Goal: Find specific page/section: Find specific page/section

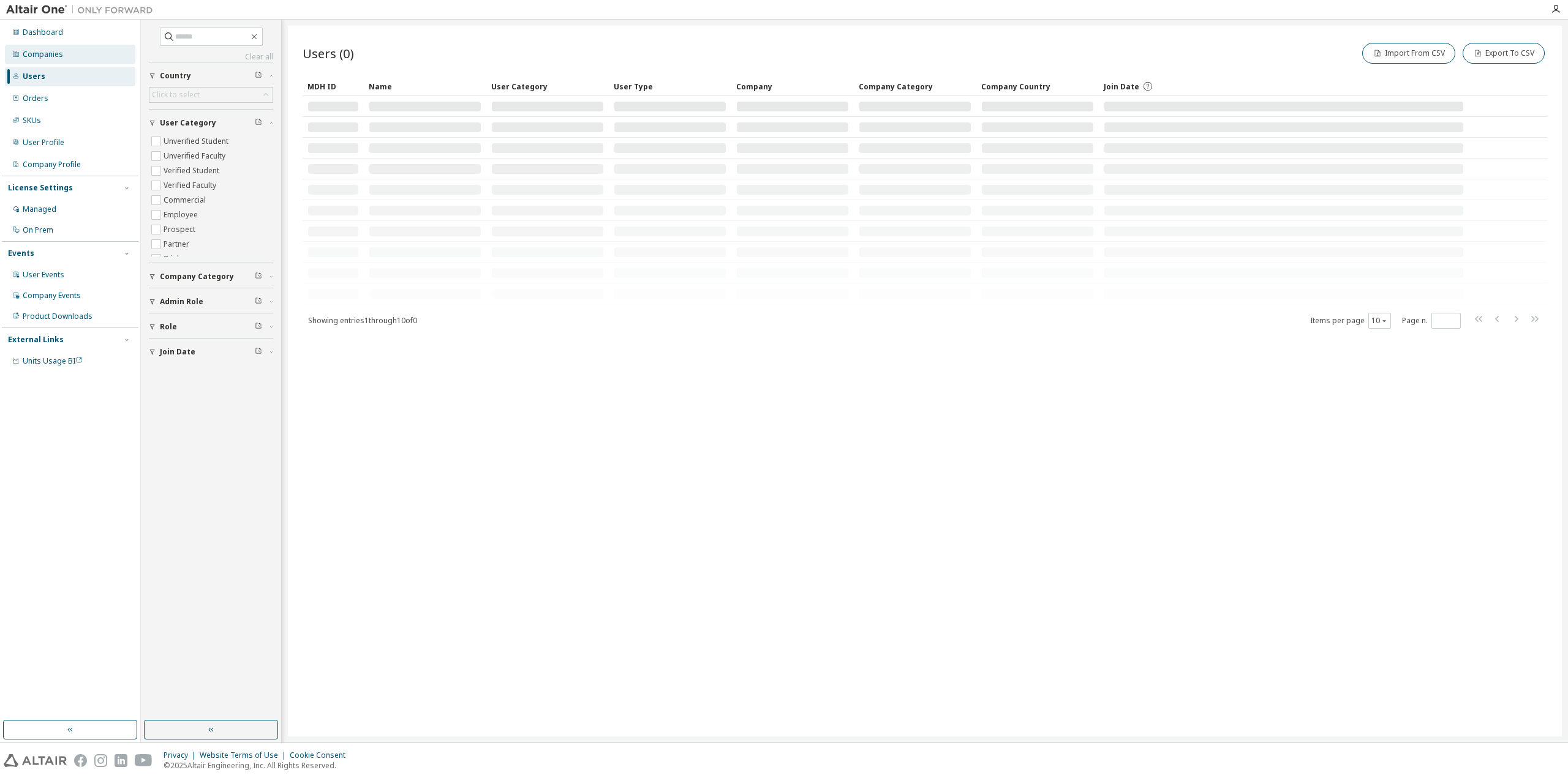
click at [54, 59] on div "Companies" at bounding box center [69, 54] width 130 height 19
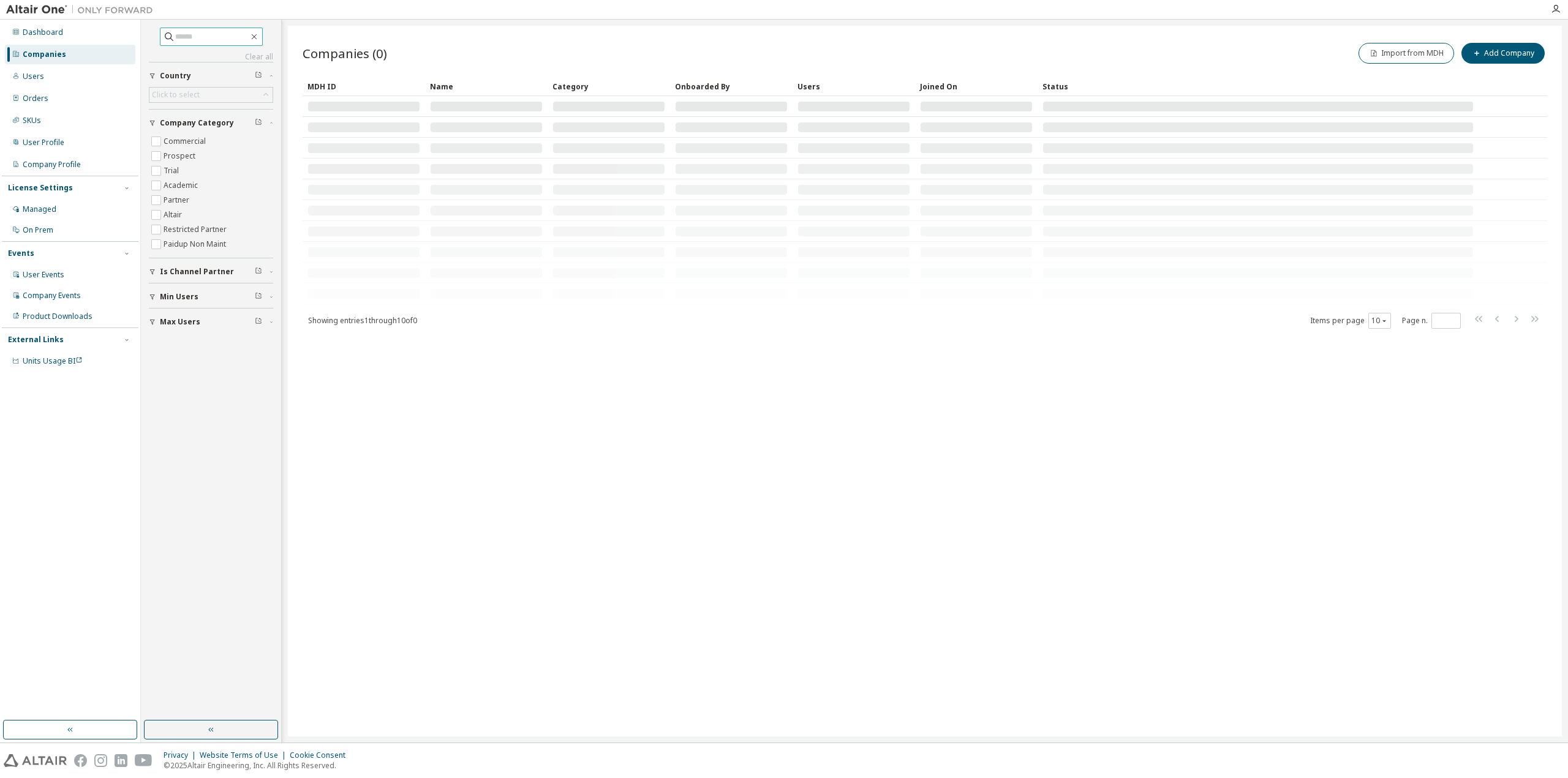
click at [187, 34] on input "text" at bounding box center [212, 36] width 74 height 12
type input "*"
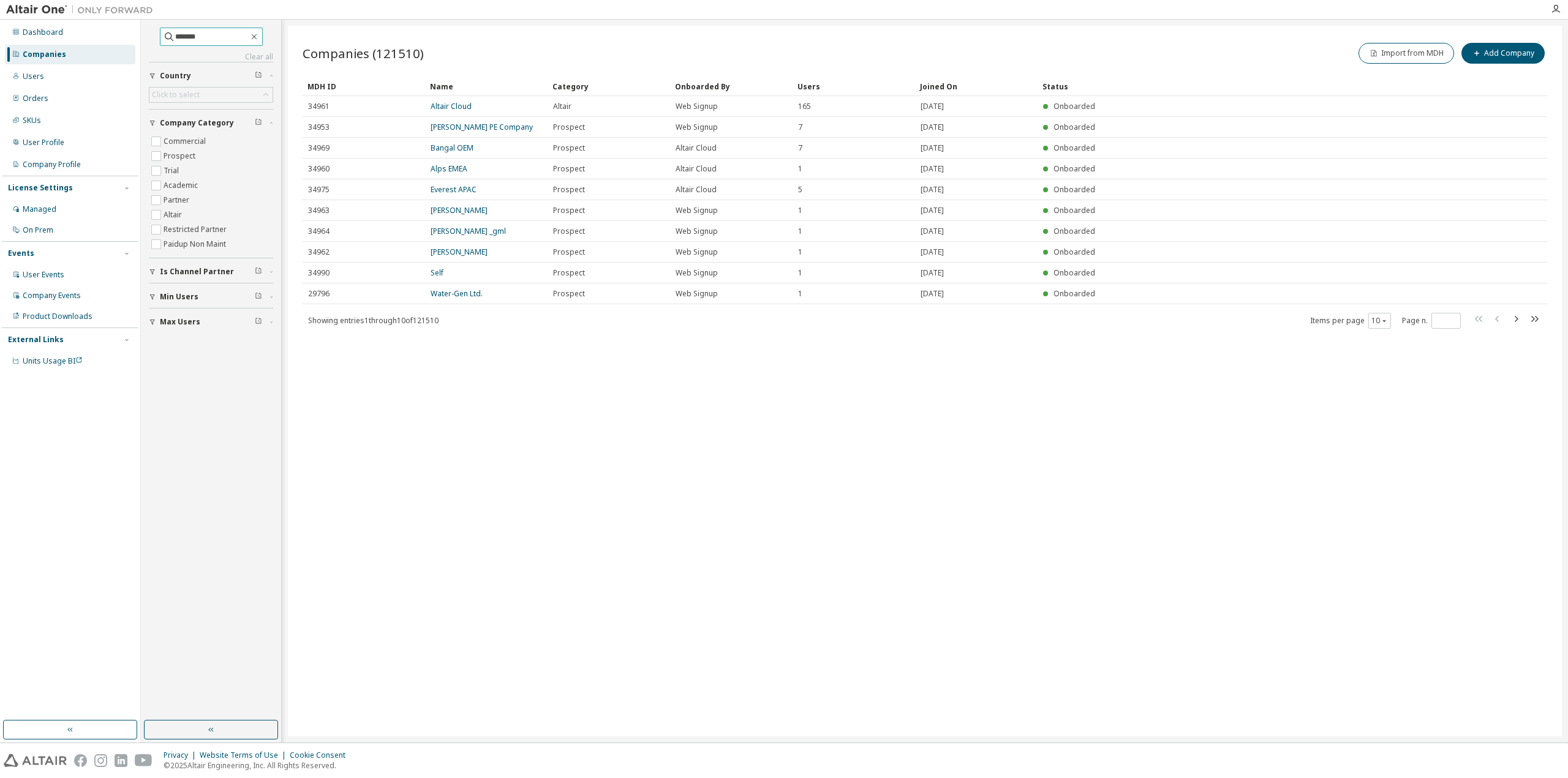
click at [224, 42] on input "*******" at bounding box center [212, 36] width 74 height 12
type input "*******"
click at [1516, 321] on icon "button" at bounding box center [1515, 319] width 15 height 15
click at [1516, 321] on icon "button" at bounding box center [1515, 329] width 15 height 15
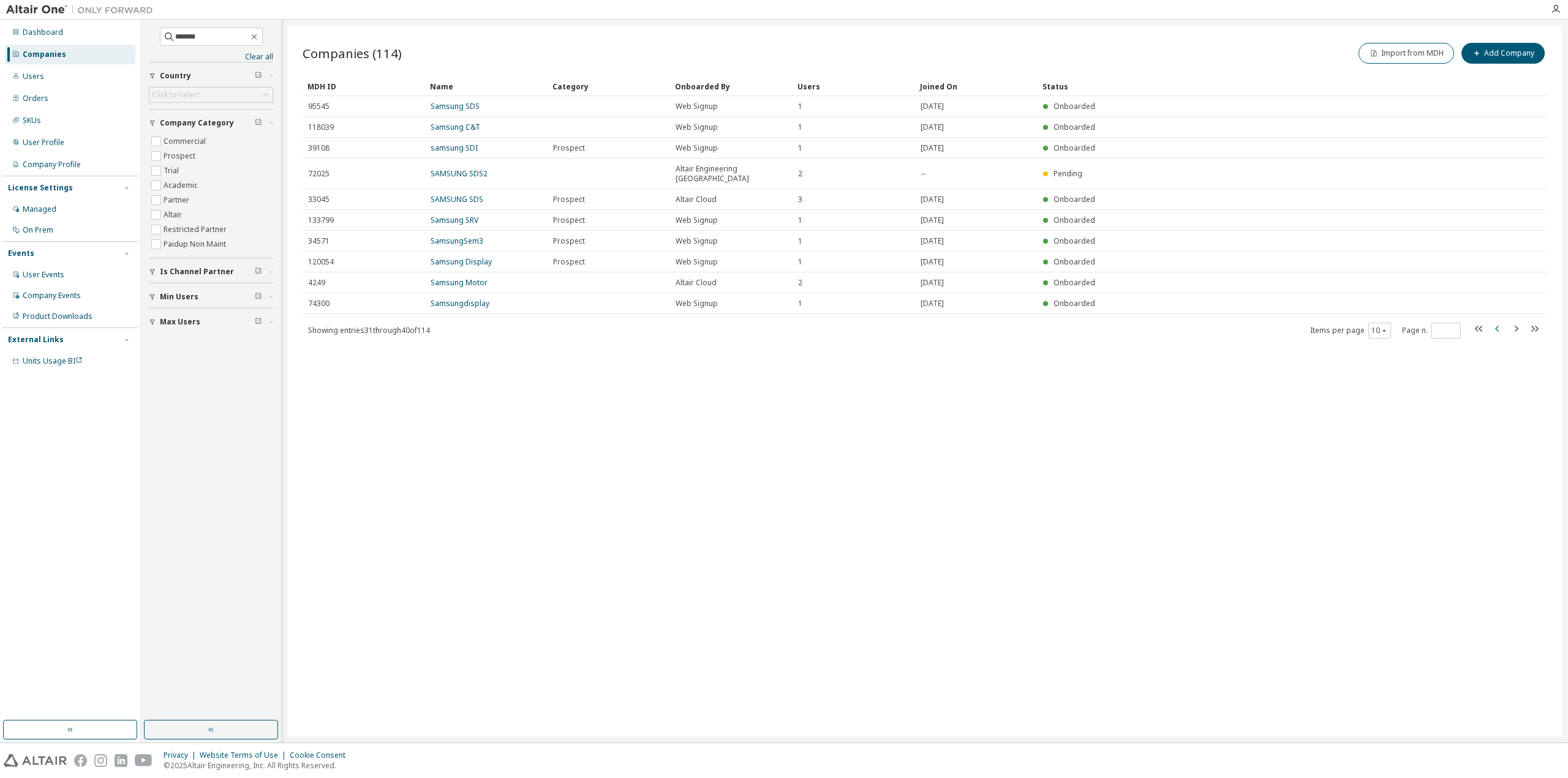
click at [1501, 321] on icon "button" at bounding box center [1498, 329] width 15 height 15
click at [1519, 328] on icon "button" at bounding box center [1515, 329] width 15 height 15
click at [1519, 321] on icon "button" at bounding box center [1515, 329] width 15 height 15
type input "*"
drag, startPoint x: 214, startPoint y: 35, endPoint x: 4, endPoint y: 3, distance: 212.4
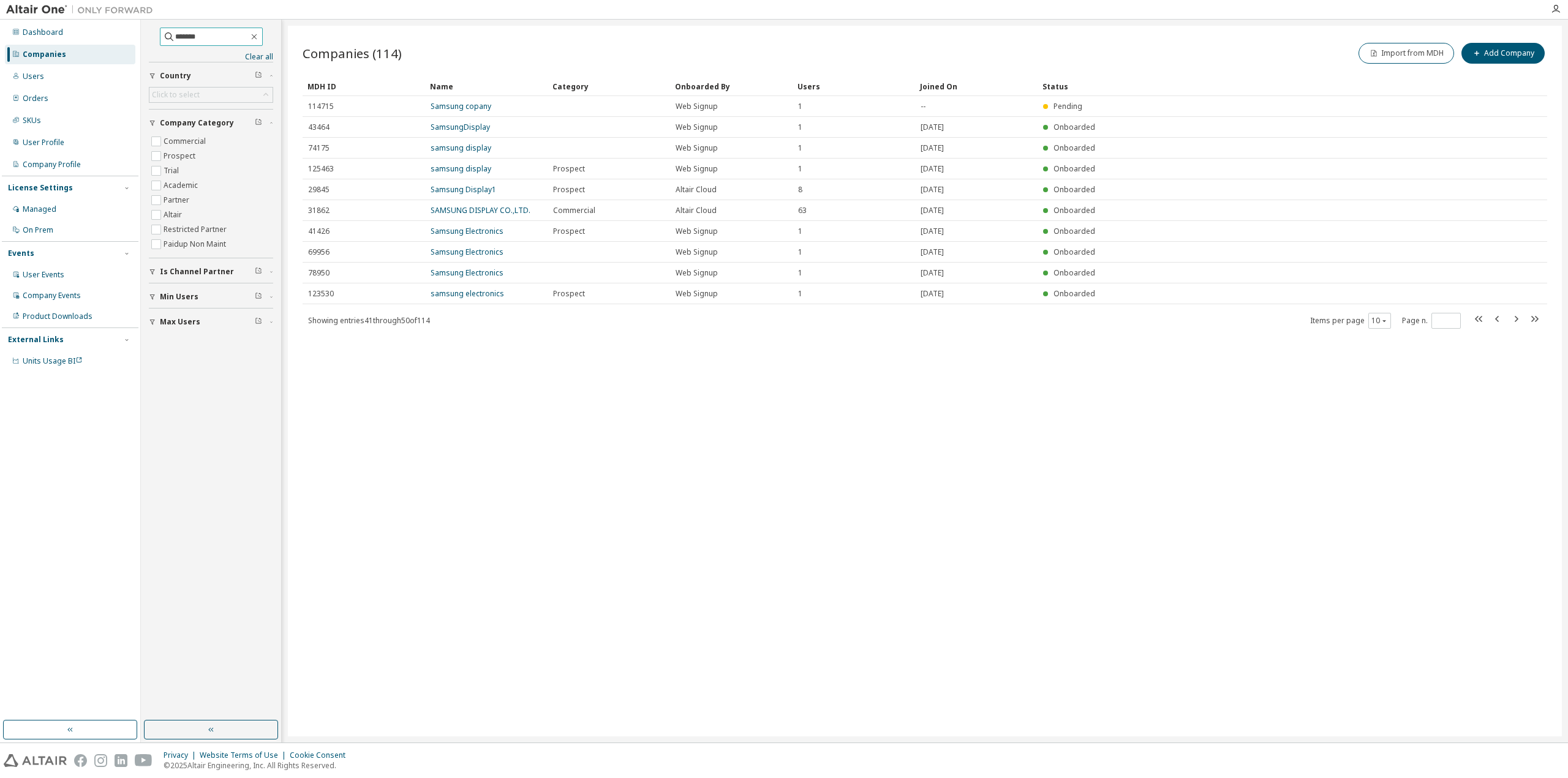
click at [5, 3] on div "Dashboard Companies Users Orders SKUs User Profile Company Profile License Sett…" at bounding box center [784, 389] width 1568 height 778
type input "*"
type input "*******"
type input "*"
drag, startPoint x: 210, startPoint y: 35, endPoint x: 6, endPoint y: 7, distance: 205.9
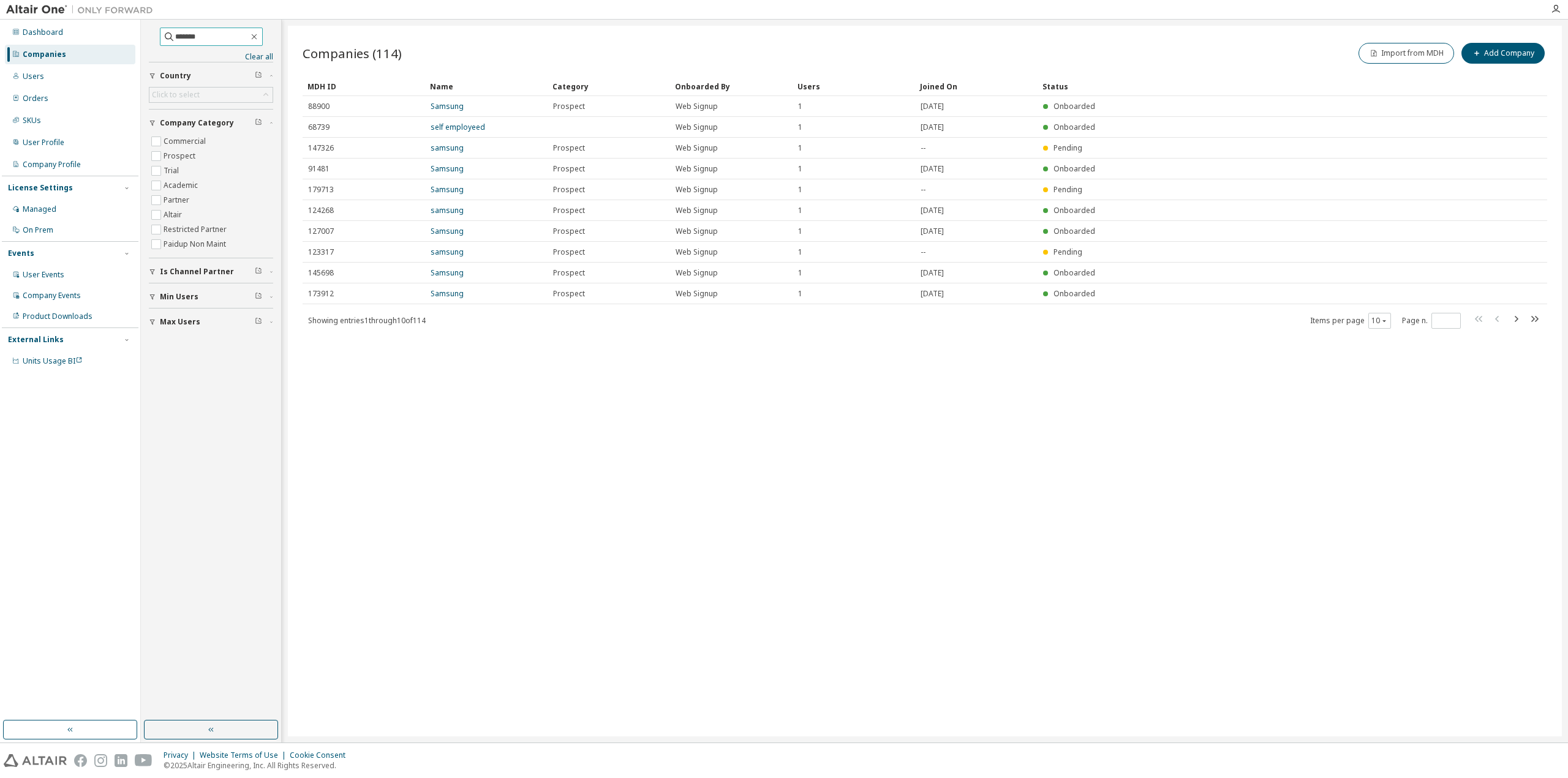
click at [8, 7] on div "Dashboard Companies Users Orders SKUs User Profile Company Profile License Sett…" at bounding box center [784, 389] width 1568 height 778
type input "**********"
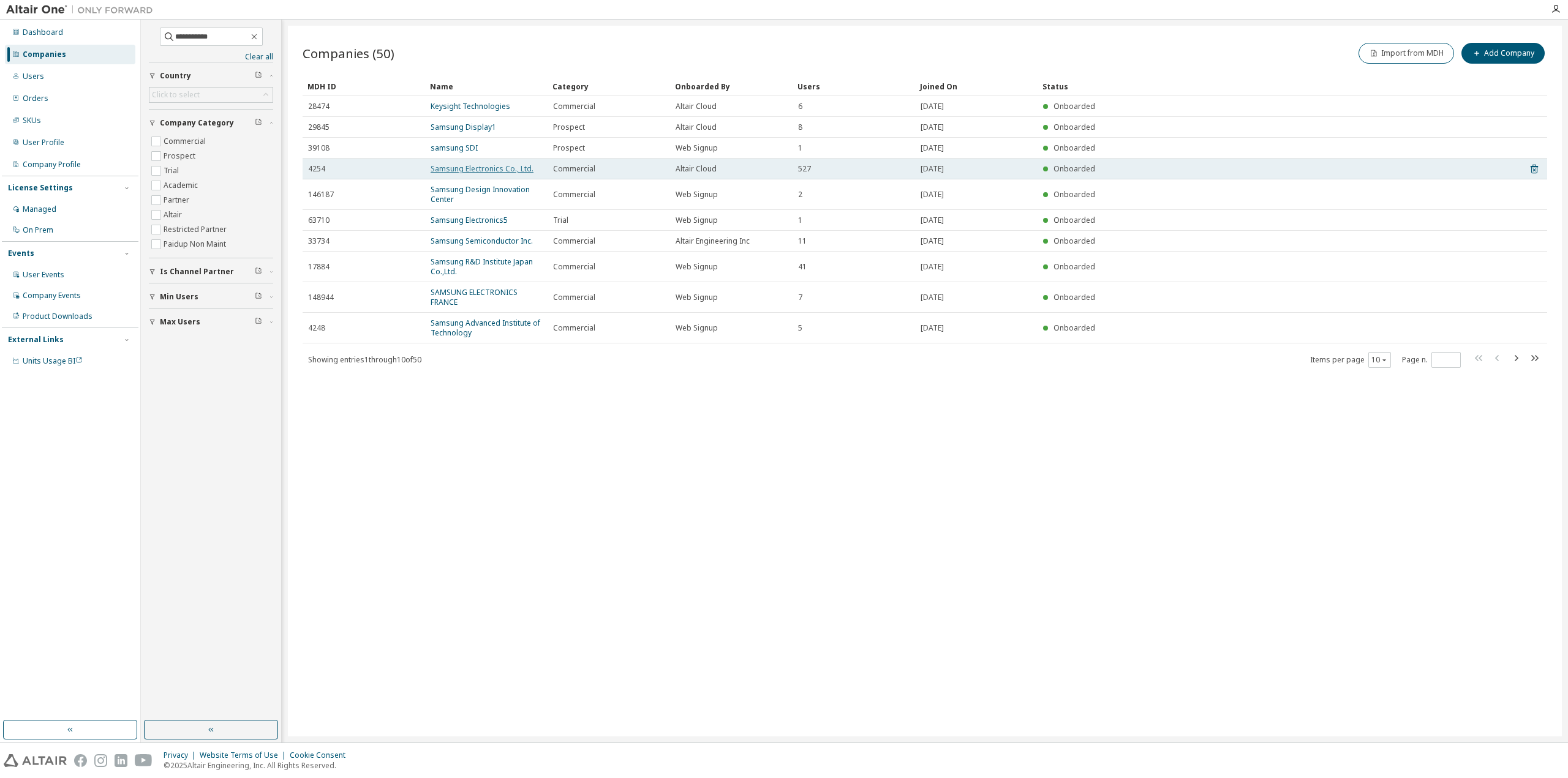
click at [496, 166] on link "Samsung Electronics Co., Ltd." at bounding box center [481, 168] width 103 height 10
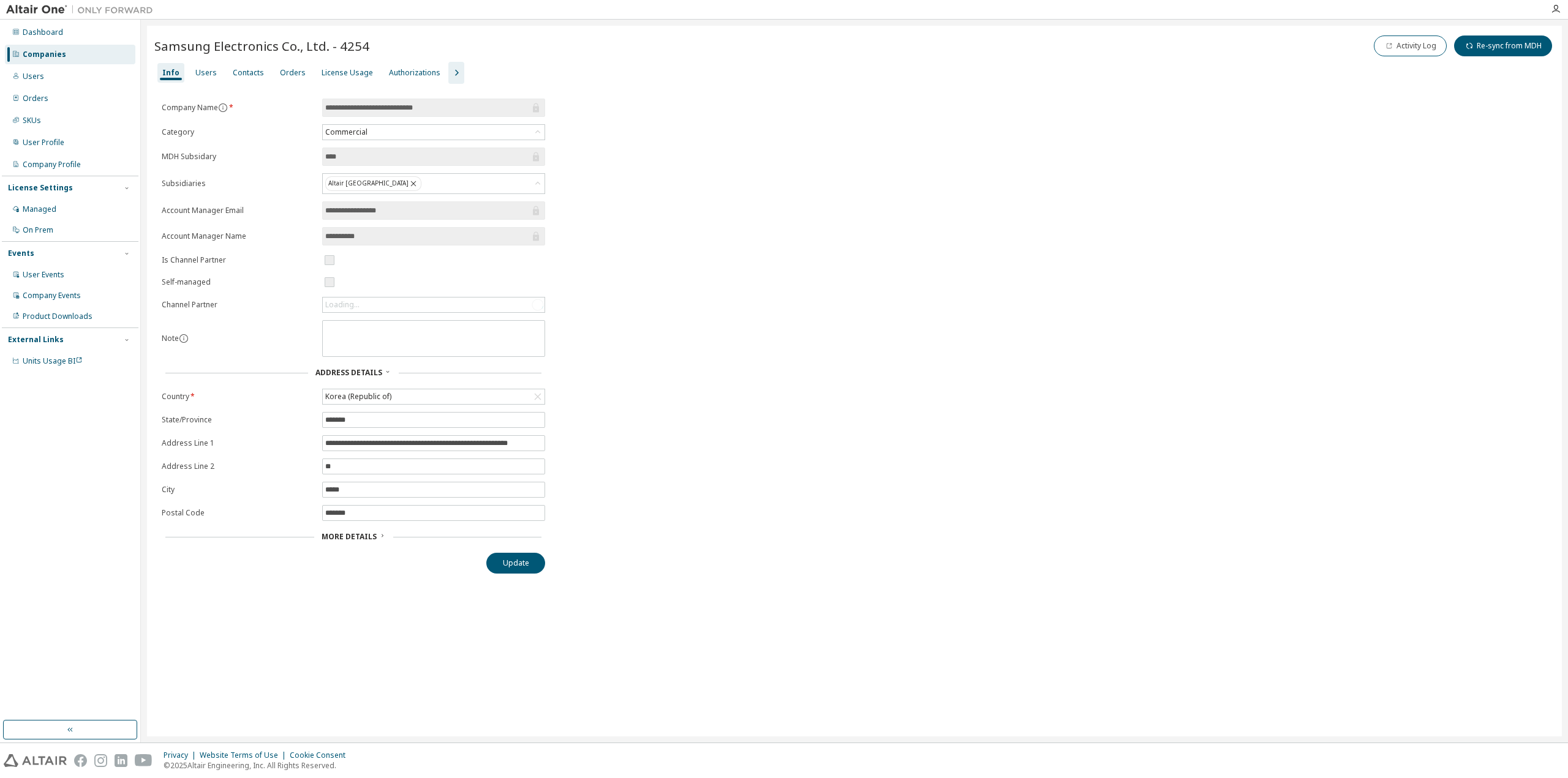
click at [449, 71] on icon "button" at bounding box center [456, 73] width 15 height 15
click at [530, 74] on div "Groups" at bounding box center [538, 73] width 27 height 10
